Goal: Information Seeking & Learning: Stay updated

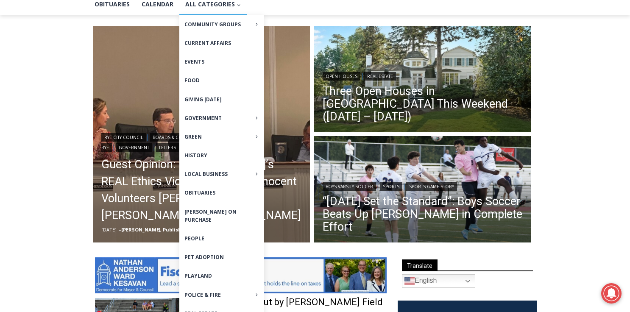
scroll to position [260, 0]
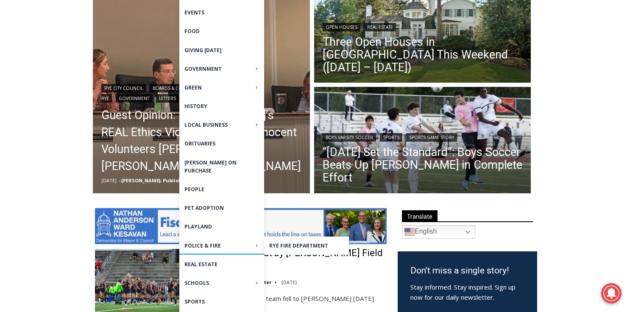
click at [199, 242] on span "Police & Fire Expand" at bounding box center [221, 246] width 75 height 8
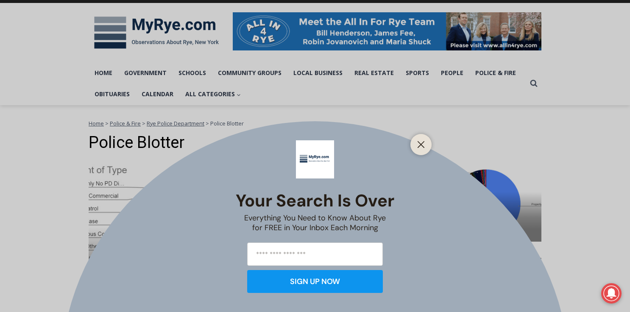
scroll to position [116, 0]
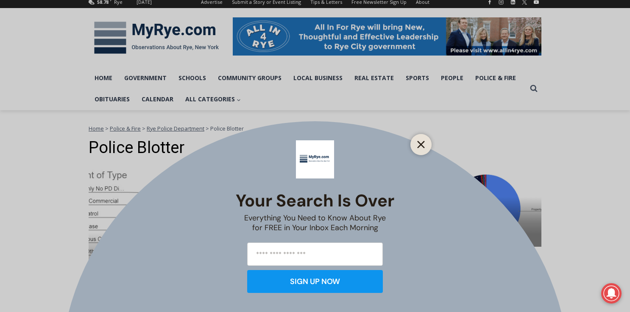
click at [423, 143] on icon "Close" at bounding box center [421, 145] width 8 height 8
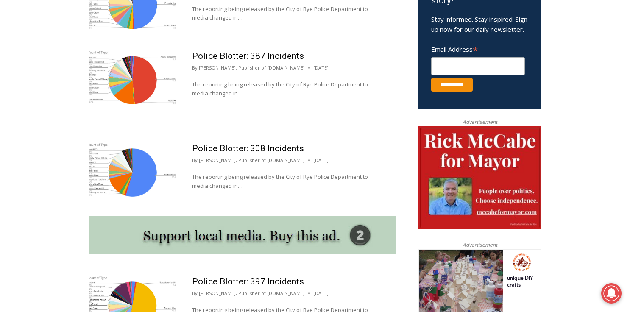
scroll to position [637, 0]
